Goal: Check status: Check status

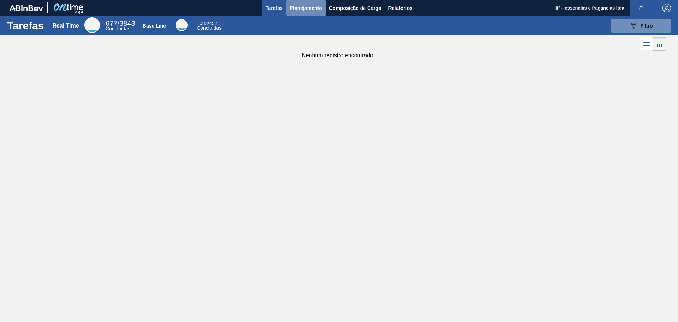
click at [307, 9] on span "Planejamento" at bounding box center [306, 8] width 32 height 8
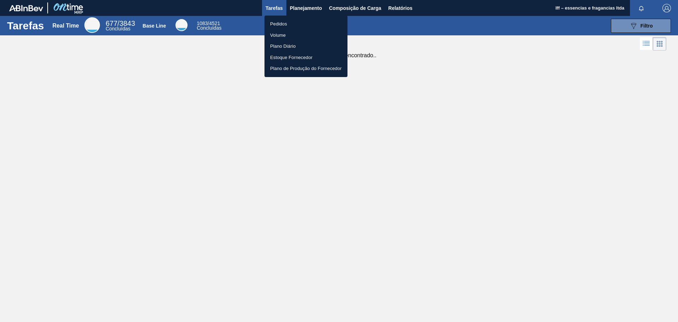
click at [283, 25] on li "Pedidos" at bounding box center [306, 23] width 83 height 11
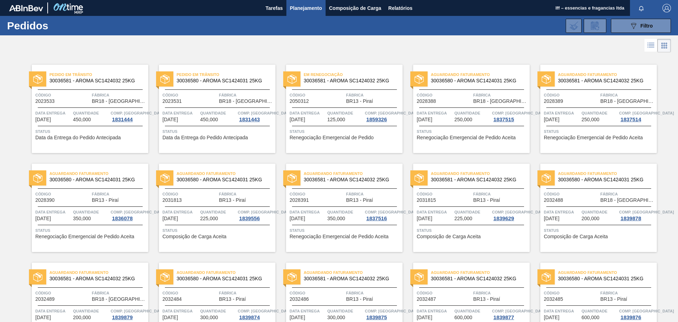
scroll to position [55, 0]
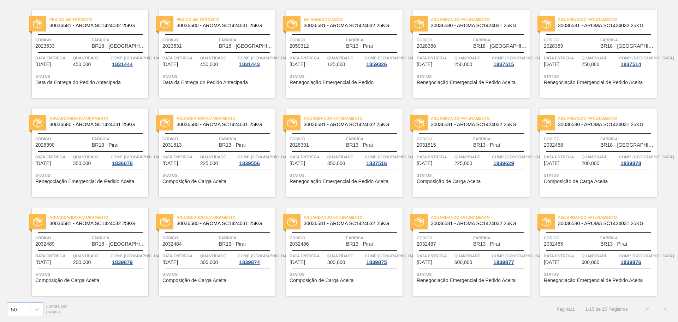
click at [321, 82] on span "Renegociação Emergencial de Pedido" at bounding box center [332, 82] width 84 height 5
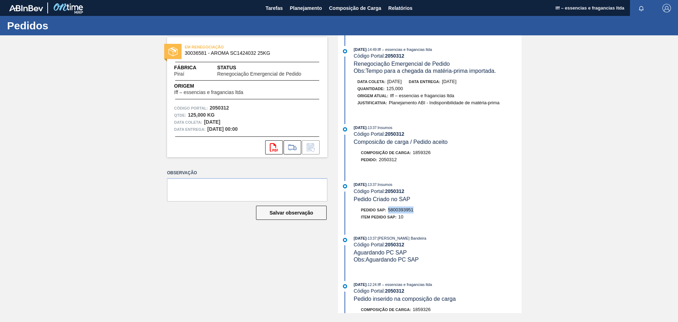
drag, startPoint x: 411, startPoint y: 212, endPoint x: 388, endPoint y: 212, distance: 22.6
click at [388, 212] on div "Pedido SAP: 5800393951" at bounding box center [438, 209] width 168 height 7
copy span "5800393951"
click at [300, 7] on span "Planejamento" at bounding box center [306, 8] width 32 height 8
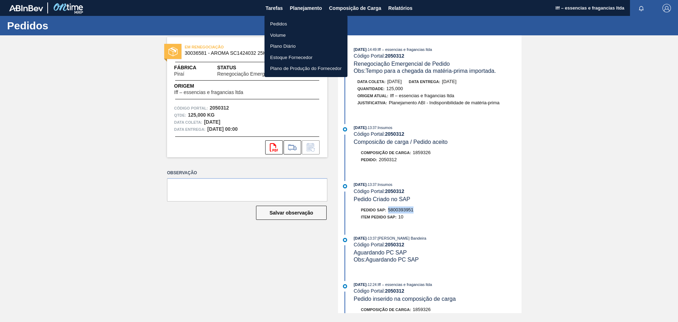
click at [278, 23] on li "Pedidos" at bounding box center [306, 23] width 83 height 11
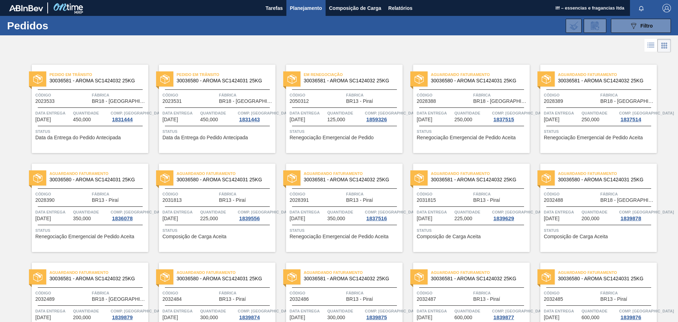
click at [50, 114] on span "Data Entrega" at bounding box center [53, 112] width 36 height 7
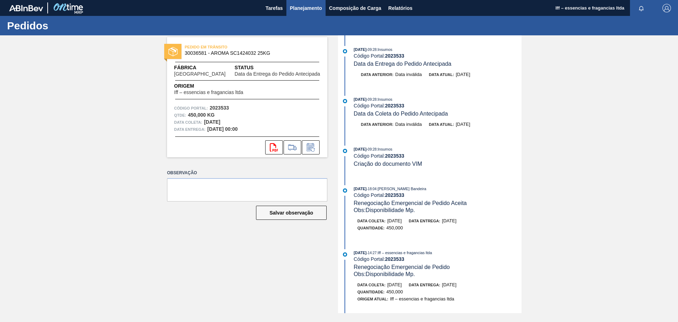
click at [304, 12] on span "Planejamento" at bounding box center [306, 8] width 32 height 8
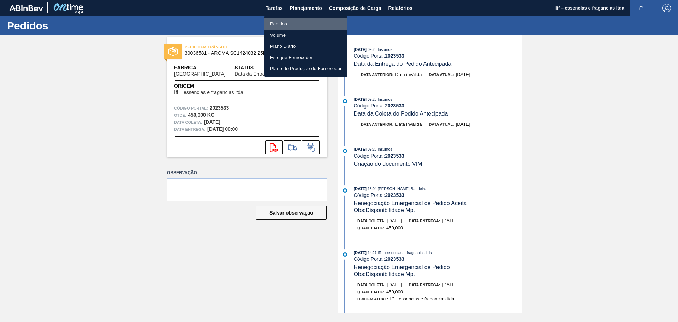
click at [288, 23] on li "Pedidos" at bounding box center [306, 23] width 83 height 11
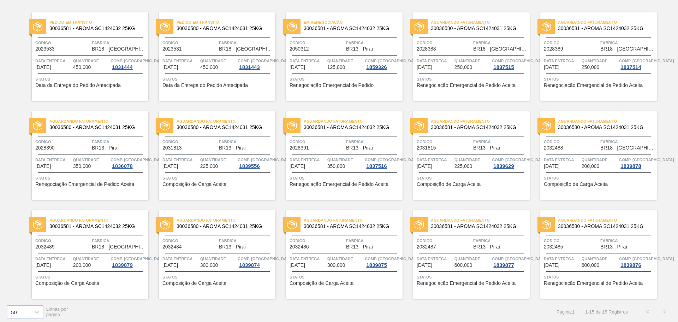
scroll to position [55, 0]
